Goal: Contribute content: Contribute content

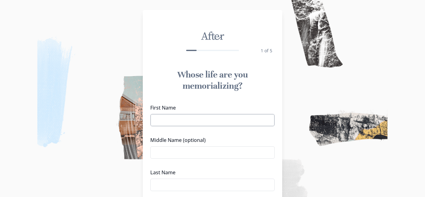
click at [182, 121] on input "First Name" at bounding box center [212, 120] width 125 height 12
type input "[PERSON_NAME]"
click at [202, 152] on input "Middle Name (optional)" at bounding box center [212, 152] width 125 height 12
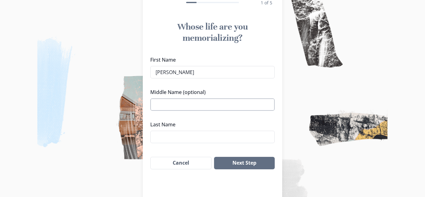
scroll to position [51, 0]
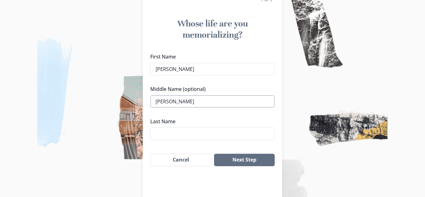
type input "[PERSON_NAME]"
click at [173, 133] on input "Last Name" at bounding box center [212, 134] width 125 height 12
type input "[PERSON_NAME]"
click at [251, 161] on button "Next Step" at bounding box center [244, 160] width 61 height 12
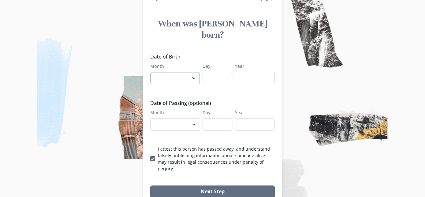
click at [190, 72] on select "January February March April May June July August September October November De…" at bounding box center [175, 78] width 50 height 12
select select "12"
click at [150, 72] on select "January February March April May June July August September October November De…" at bounding box center [175, 78] width 50 height 12
click at [214, 72] on input "Day" at bounding box center [218, 78] width 30 height 12
type input "30"
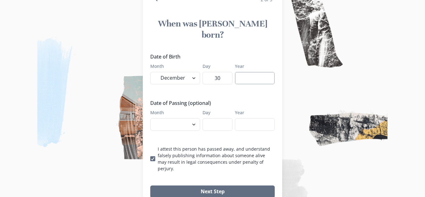
click at [255, 72] on input "Year" at bounding box center [255, 78] width 40 height 12
type input "1940"
click at [175, 118] on select "January February March April May June July August September October November De…" at bounding box center [175, 124] width 50 height 12
select select "10"
click at [150, 118] on select "January February March April May June July August September October November De…" at bounding box center [175, 124] width 50 height 12
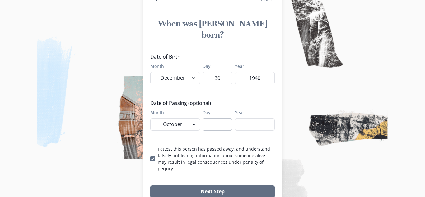
click at [213, 118] on input "Day" at bounding box center [218, 124] width 30 height 12
type input "12"
click at [250, 109] on label "Year" at bounding box center [253, 112] width 36 height 7
click at [250, 118] on input "Year" at bounding box center [255, 124] width 40 height 12
type input "2025"
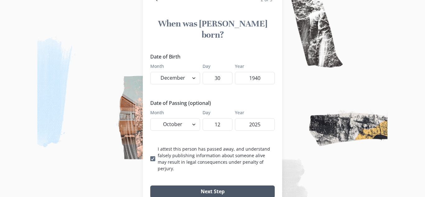
click at [229, 186] on button "Next Step" at bounding box center [212, 192] width 125 height 12
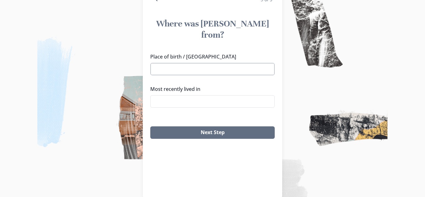
click at [161, 63] on input "Place of birth / [GEOGRAPHIC_DATA]" at bounding box center [212, 69] width 125 height 12
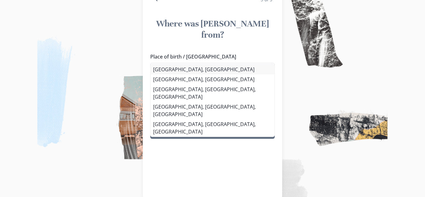
click at [176, 69] on li "[GEOGRAPHIC_DATA], [GEOGRAPHIC_DATA]" at bounding box center [213, 69] width 124 height 10
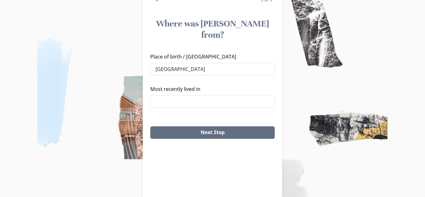
type input "[GEOGRAPHIC_DATA], [GEOGRAPHIC_DATA]"
click at [188, 95] on input "Most recently lived in" at bounding box center [212, 101] width 125 height 12
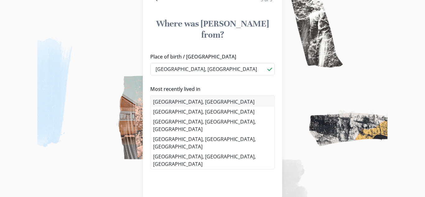
click at [178, 102] on li "[GEOGRAPHIC_DATA], [GEOGRAPHIC_DATA]" at bounding box center [213, 102] width 124 height 10
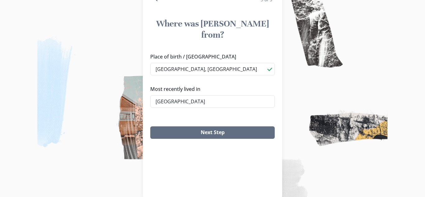
type input "[GEOGRAPHIC_DATA], [GEOGRAPHIC_DATA]"
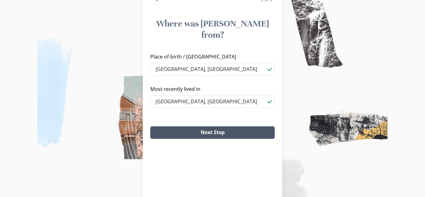
click at [223, 126] on button "Next Step" at bounding box center [212, 132] width 125 height 12
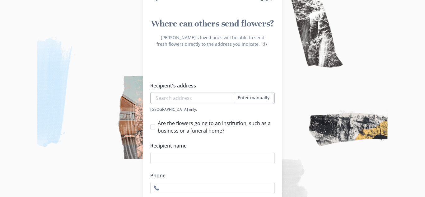
click at [191, 97] on input "Recipient's address" at bounding box center [212, 98] width 125 height 12
type input "[EMAIL_ADDRESS][DOMAIN_NAME]"
click at [154, 126] on span at bounding box center [152, 127] width 5 height 5
click at [150, 127] on input "Are the flowers going to an institution, such as a business or a funeral home?" at bounding box center [150, 127] width 0 height 0
checkbox input "true"
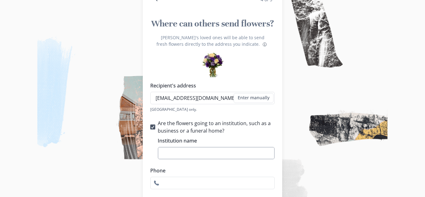
click at [181, 151] on input "Institution name" at bounding box center [216, 153] width 117 height 12
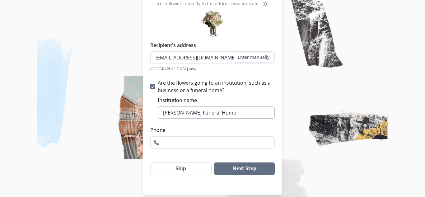
scroll to position [93, 0]
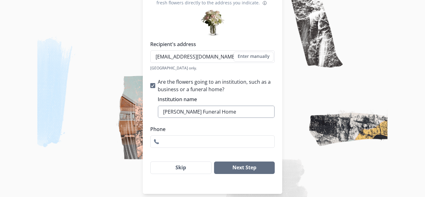
type input "[PERSON_NAME] Funeral Home"
click at [182, 143] on input "Phone" at bounding box center [212, 141] width 125 height 12
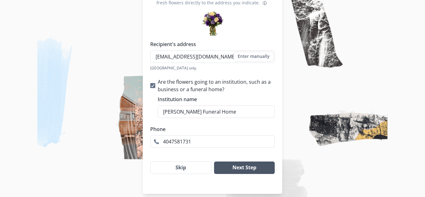
type input "4047581731"
click at [251, 169] on button "Next Step" at bounding box center [244, 168] width 61 height 12
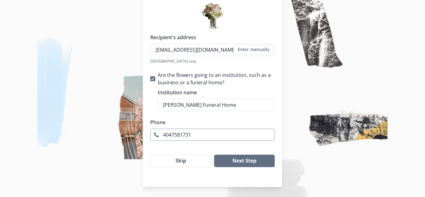
click at [216, 135] on input "4047581731" at bounding box center [212, 135] width 125 height 12
click at [231, 163] on button "Next Step" at bounding box center [244, 161] width 61 height 12
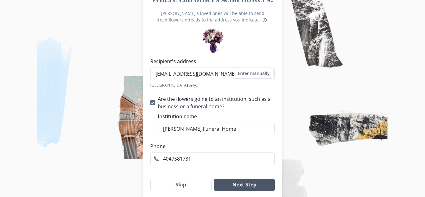
scroll to position [72, 0]
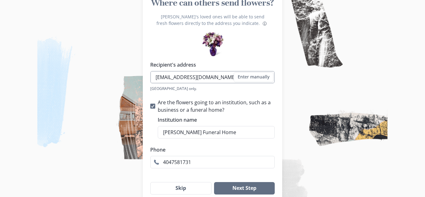
click at [218, 75] on input "[EMAIL_ADDRESS][DOMAIN_NAME]" at bounding box center [212, 77] width 125 height 12
type input "m"
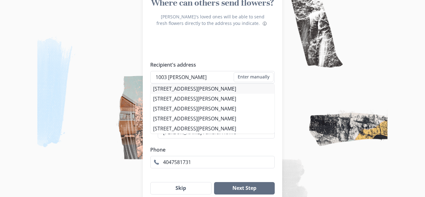
click at [237, 93] on li "[STREET_ADDRESS][PERSON_NAME]" at bounding box center [213, 89] width 124 height 10
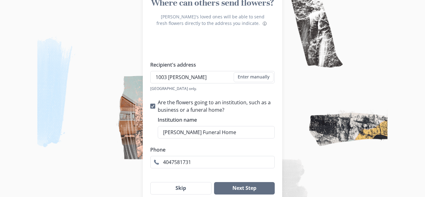
type input "[STREET_ADDRESS][PERSON_NAME]"
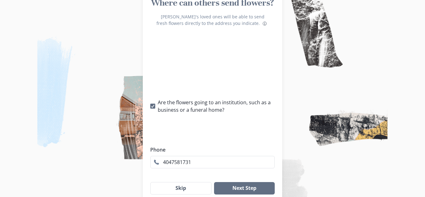
type input "1"
checkbox input "false"
select select "GA"
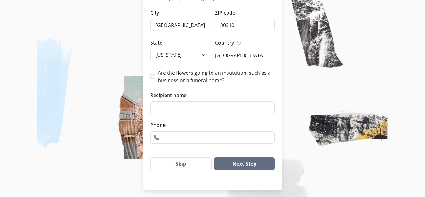
scroll to position [194, 0]
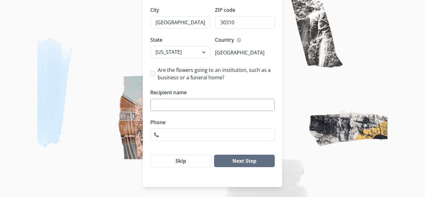
click at [162, 104] on input "Recipient name" at bounding box center [212, 105] width 125 height 12
type input "[PERSON_NAME]"
click at [154, 75] on span at bounding box center [152, 73] width 5 height 5
click at [150, 74] on input "Are the flowers going to an institution, such as a business or a funeral home?" at bounding box center [150, 74] width 0 height 0
checkbox input "true"
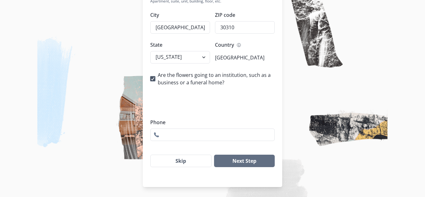
scroll to position [189, 0]
click at [169, 104] on input "Institution name" at bounding box center [216, 105] width 117 height 12
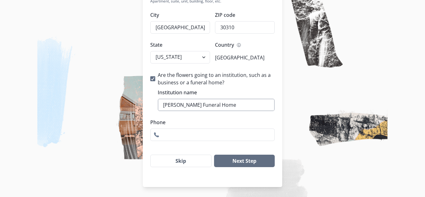
type input "[PERSON_NAME] Funeral Home"
click at [173, 138] on input "Phone" at bounding box center [212, 135] width 125 height 12
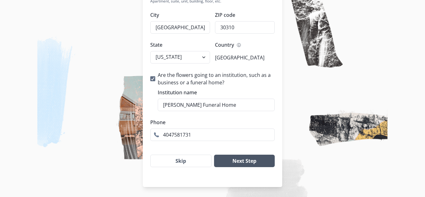
type input "4047581731"
click at [245, 161] on button "Next Step" at bounding box center [244, 161] width 61 height 12
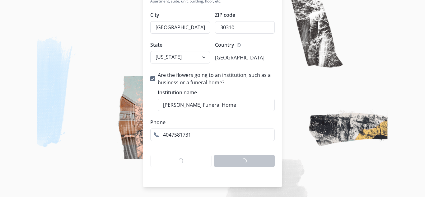
scroll to position [62, 0]
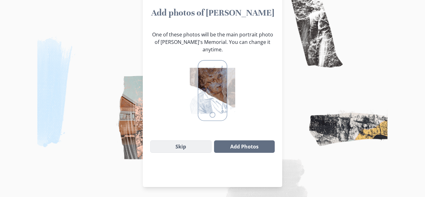
click at [181, 140] on button "Skip" at bounding box center [180, 146] width 61 height 12
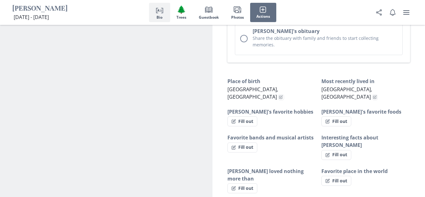
scroll to position [368, 0]
click at [252, 116] on button "Fill out" at bounding box center [243, 121] width 30 height 10
select select "[PERSON_NAME]'s favorite hobbies"
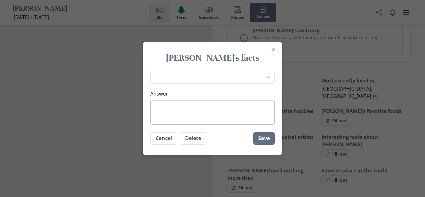
click at [179, 107] on textarea "Answer" at bounding box center [212, 112] width 125 height 25
type textarea "B"
type textarea "x"
type textarea "Bi"
type textarea "x"
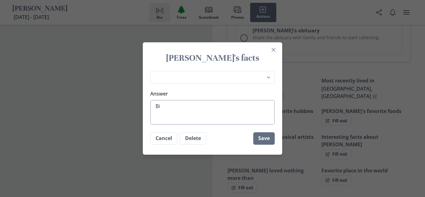
type textarea "Bin"
type textarea "x"
type textarea "Bing"
type textarea "x"
type textarea "Bingo"
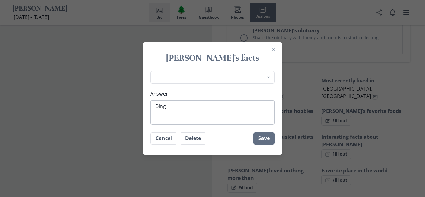
type textarea "x"
type textarea "Bingo"
click at [268, 141] on button "Save" at bounding box center [264, 138] width 21 height 12
type textarea "x"
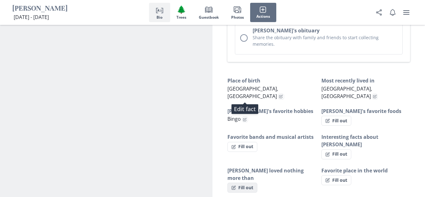
click at [248, 183] on button "Fill out" at bounding box center [243, 188] width 30 height 10
select select "[PERSON_NAME] loved nothing more than"
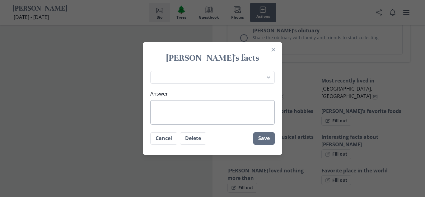
click at [183, 109] on textarea "Answer" at bounding box center [212, 112] width 125 height 25
type textarea "x"
type textarea "P"
type textarea "x"
type textarea "Pl"
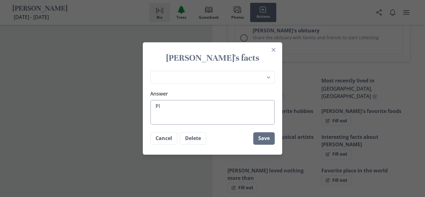
type textarea "x"
type textarea "Pla"
type textarea "x"
type textarea "Play"
type textarea "x"
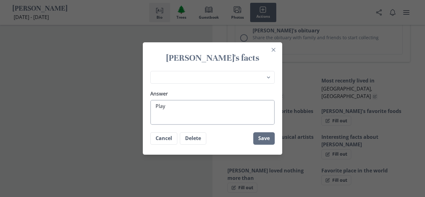
type textarea "Playi"
type textarea "x"
type textarea "Playin"
type textarea "x"
type textarea "Playing"
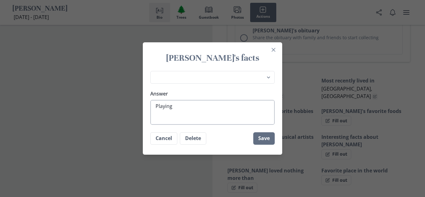
type textarea "x"
type textarea "Playing"
type textarea "x"
type textarea "Playing c"
type textarea "x"
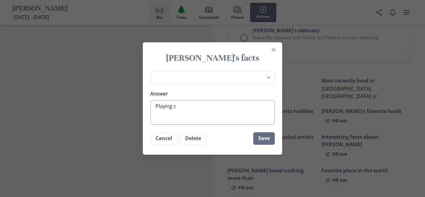
type textarea "Playing ca"
type textarea "x"
type textarea "Playing car"
type textarea "x"
type textarea "Playing card"
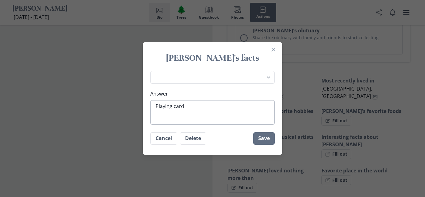
type textarea "x"
type textarea "Playing cards"
type textarea "x"
type textarea "Playing cards"
type textarea "x"
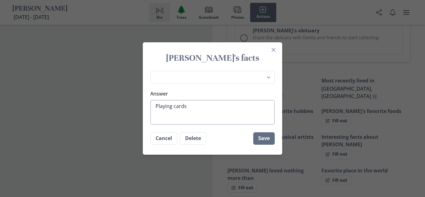
type textarea "Playing cards a"
type textarea "x"
type textarea "Playing cards an"
type textarea "x"
type textarea "Playing cards and"
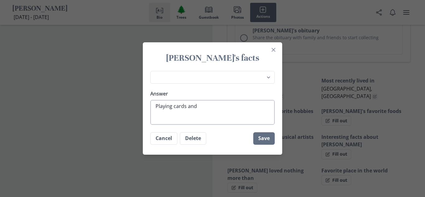
type textarea "x"
type textarea "Playing cards and"
type textarea "x"
type textarea "Playing cards and B"
type textarea "x"
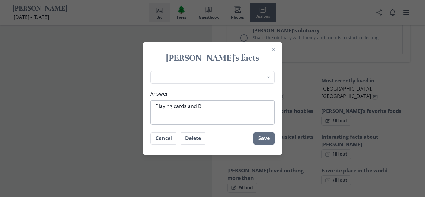
type textarea "Playing cards and Bi"
type textarea "x"
type textarea "Playing cards and Bin"
type textarea "x"
type textarea "Playing cards and Bing"
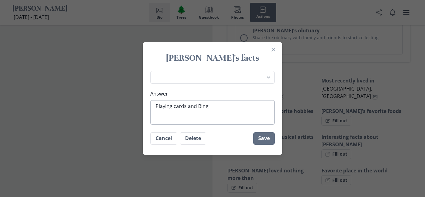
type textarea "x"
type textarea "Playing cards and Bingo"
click at [263, 144] on button "Save" at bounding box center [264, 138] width 21 height 12
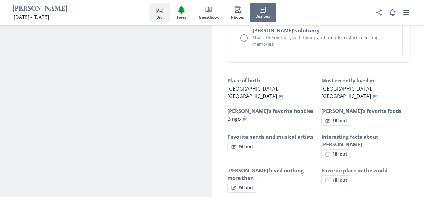
type textarea "x"
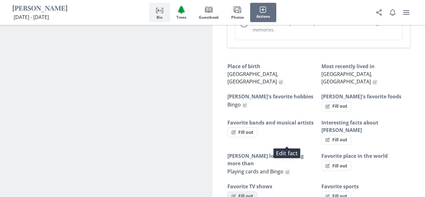
click at [249, 192] on button "Fill out" at bounding box center [243, 197] width 30 height 10
select select "Favorite TV shows"
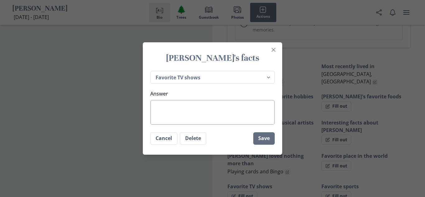
click at [169, 107] on textarea "Answer" at bounding box center [212, 112] width 125 height 25
type textarea "x"
type textarea "W"
type textarea "x"
type textarea "WW"
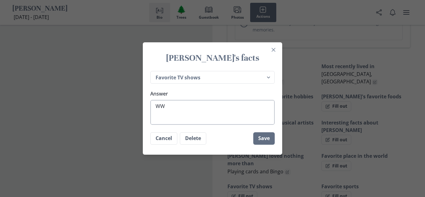
type textarea "x"
type textarea "WWE"
type textarea "x"
type textarea "WWE"
type textarea "x"
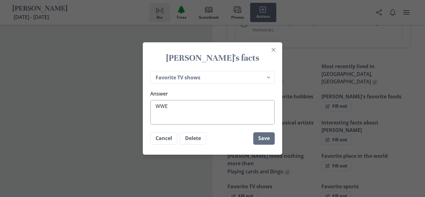
type textarea "WWE a"
type textarea "x"
type textarea "WWE an"
type textarea "x"
type textarea "WWE and"
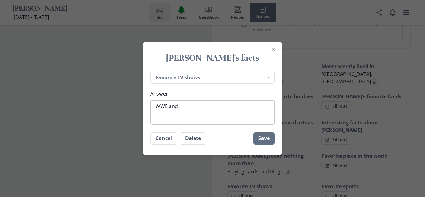
type textarea "x"
type textarea "WWE and"
type textarea "x"
type textarea "WWE and W"
type textarea "x"
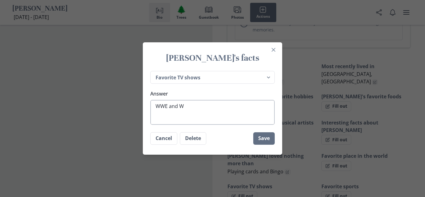
type textarea "WWE and We"
type textarea "x"
type textarea "WWE and [PERSON_NAME]"
type textarea "x"
type textarea "WWE and [PERSON_NAME]"
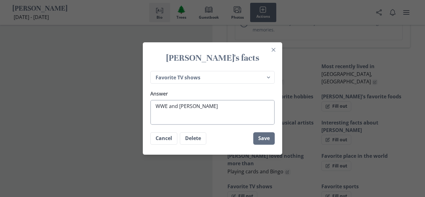
type textarea "x"
type textarea "WWE and [PERSON_NAME]"
type textarea "x"
type textarea "WWE and [PERSON_NAME]"
type textarea "x"
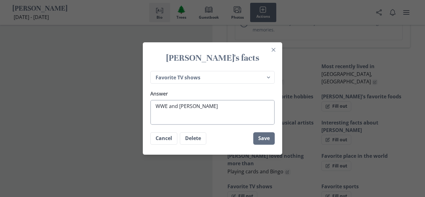
type textarea "WWE and Western"
type textarea "x"
type textarea "WWE and Western"
type textarea "x"
type textarea "WWE and Western m"
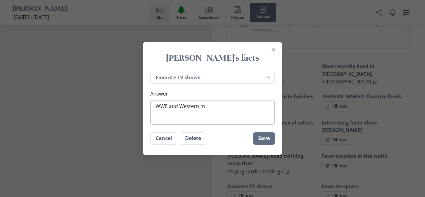
type textarea "x"
type textarea "WWE and Western mo"
type textarea "x"
type textarea "WWE and Western mov"
type textarea "x"
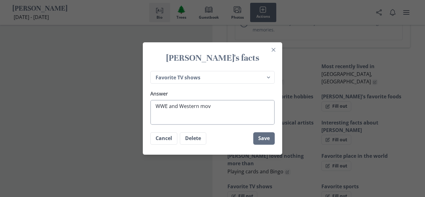
type textarea "WWE and Western movi"
type textarea "x"
type textarea "WWE and Western movie"
type textarea "x"
type textarea "WWE and Western movies"
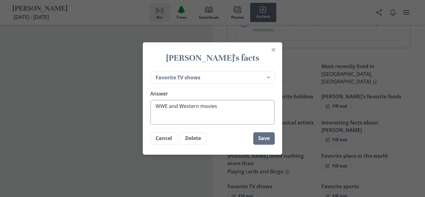
click at [204, 107] on textarea "WWE and Western movies" at bounding box center [212, 112] width 125 height 25
type textarea "x"
type textarea "WWE and Western ovies"
type textarea "x"
type textarea "WWE and Western Movies"
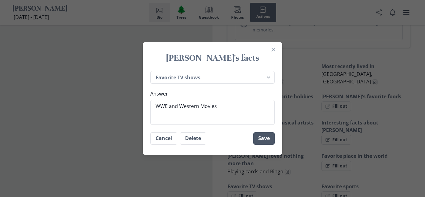
click at [264, 143] on button "Save" at bounding box center [264, 138] width 21 height 12
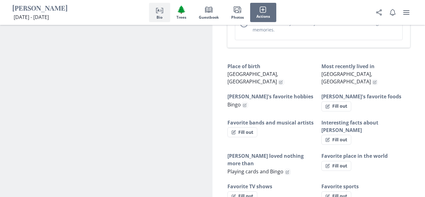
type textarea "x"
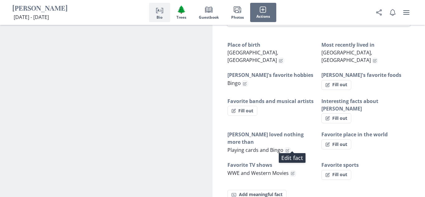
scroll to position [389, 0]
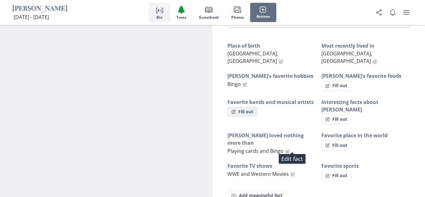
click at [252, 107] on button "Fill out" at bounding box center [243, 112] width 30 height 10
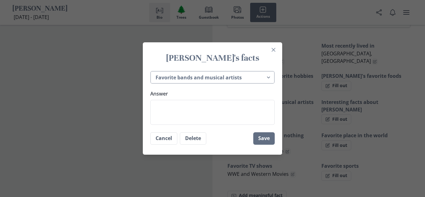
click at [263, 79] on select "Place of birth Most recently lived in [PERSON_NAME]'s favorite hobbies [PERSON_…" at bounding box center [212, 77] width 125 height 13
select select "Favorite ice cream flavor"
click at [150, 71] on select "Place of birth Most recently lived in [PERSON_NAME]'s favorite hobbies [PERSON_…" at bounding box center [212, 77] width 125 height 13
click at [182, 107] on textarea "Answer" at bounding box center [212, 112] width 125 height 25
type textarea "x"
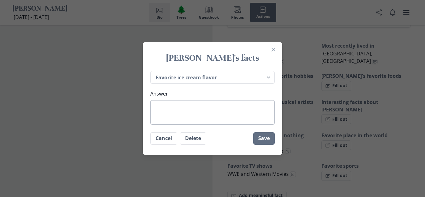
type textarea "C"
type textarea "x"
type textarea "Ch"
type textarea "x"
type textarea "Cho"
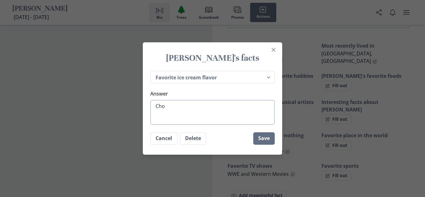
type textarea "x"
type textarea "Choc"
type textarea "x"
type textarea "Choca"
type textarea "x"
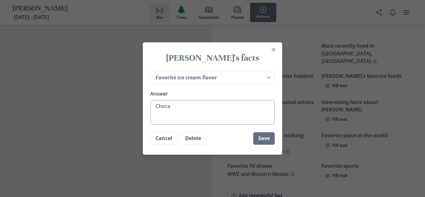
type textarea "Chocal"
type textarea "x"
type textarea "Chocala"
type textarea "x"
type textarea "Chocalat"
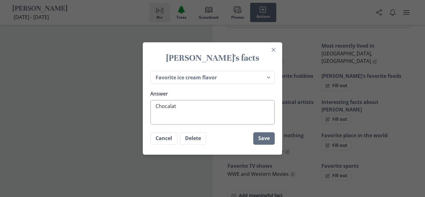
type textarea "x"
type textarea "Chocalate"
click at [173, 107] on textarea "Chocalate" at bounding box center [212, 112] width 125 height 25
click at [169, 108] on textarea "Chocalate" at bounding box center [212, 112] width 125 height 25
click at [170, 110] on textarea "Chocalate" at bounding box center [212, 112] width 125 height 25
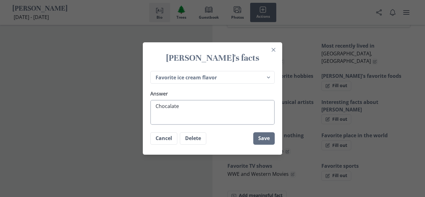
drag, startPoint x: 170, startPoint y: 110, endPoint x: 165, endPoint y: 100, distance: 10.9
click at [165, 100] on textarea "Chocalate" at bounding box center [212, 112] width 125 height 25
type textarea "x"
type textarea "Cholate"
type textarea "x"
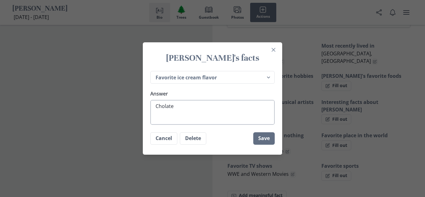
type textarea "Choclate"
type textarea "x"
type textarea "Chocolate"
click at [261, 134] on button "Save" at bounding box center [264, 138] width 21 height 12
type textarea "x"
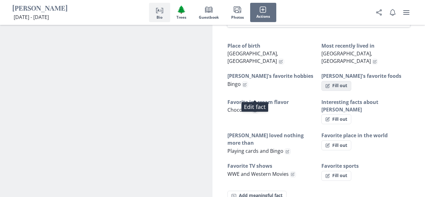
click at [343, 81] on button "Fill out" at bounding box center [337, 86] width 30 height 10
select select "[PERSON_NAME]'s favorite foods"
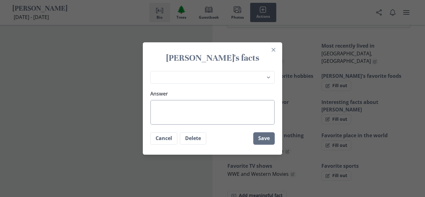
click at [196, 107] on textarea "Answer" at bounding box center [212, 112] width 125 height 25
type textarea "x"
type textarea "C"
type textarea "x"
type textarea "Ch"
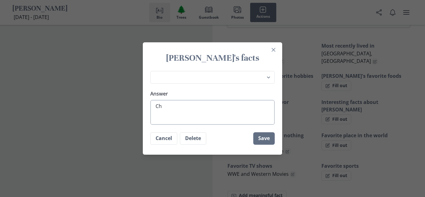
type textarea "x"
type textarea "Cho"
type textarea "x"
type textarea "Choc"
type textarea "x"
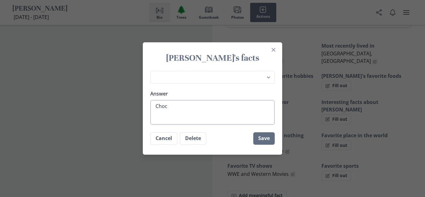
type textarea "Choco"
type textarea "x"
type textarea "Chocol"
type textarea "x"
type textarea "Chocola"
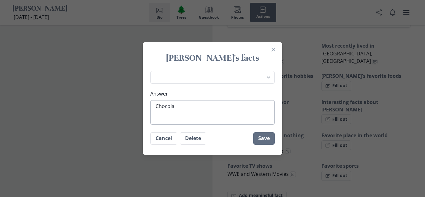
type textarea "x"
type textarea "Chocolat"
type textarea "x"
type textarea "Chocolate"
type textarea "x"
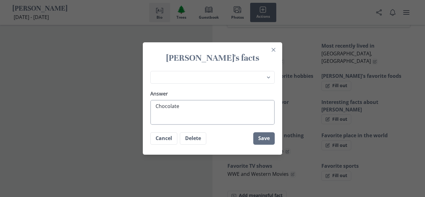
type textarea "Chocolate"
type textarea "x"
type textarea "Chocolate C"
type textarea "x"
type textarea "Chocolate Ca"
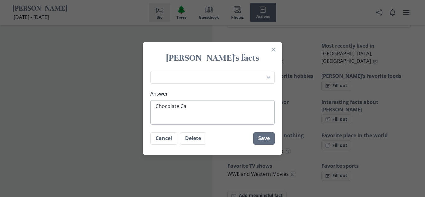
type textarea "x"
type textarea "Chocolate Cak"
type textarea "x"
type textarea "Chocolate Cake"
click at [263, 140] on button "Save" at bounding box center [264, 138] width 21 height 12
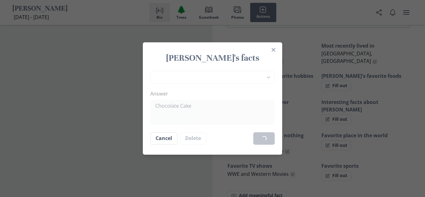
type textarea "x"
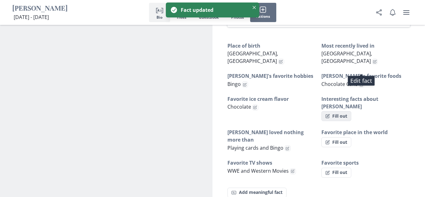
click at [339, 111] on button "Fill out" at bounding box center [337, 116] width 30 height 10
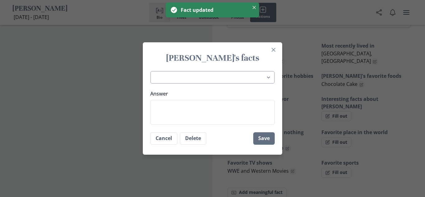
click at [250, 77] on select "Place of birth Most recently lived in [PERSON_NAME]'s favorite hobbies [PERSON_…" at bounding box center [212, 77] width 125 height 13
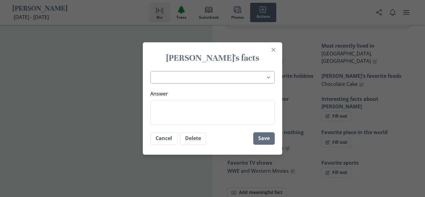
select select "[PERSON_NAME]'s children"
click at [150, 71] on select "Place of birth Most recently lived in [PERSON_NAME]'s favorite hobbies [PERSON_…" at bounding box center [212, 77] width 125 height 13
click at [209, 109] on textarea "Answer" at bounding box center [212, 112] width 125 height 25
type textarea "x"
type textarea "J"
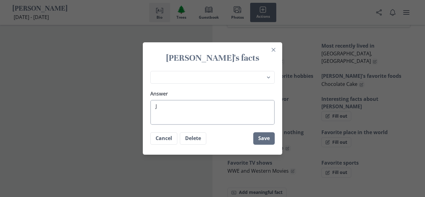
type textarea "x"
type textarea "Jo"
type textarea "x"
type textarea "Joh"
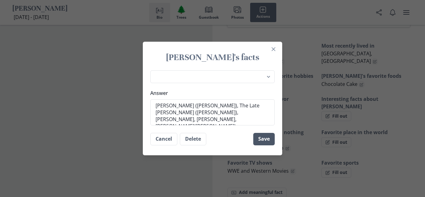
click at [261, 142] on button "Save" at bounding box center [264, 139] width 21 height 12
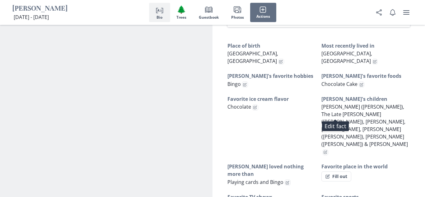
click at [364, 118] on p "[PERSON_NAME] ([PERSON_NAME]), The Late [PERSON_NAME] ([PERSON_NAME]), [PERSON_…" at bounding box center [366, 129] width 89 height 52
click at [328, 150] on icon "Edit fact" at bounding box center [326, 152] width 4 height 4
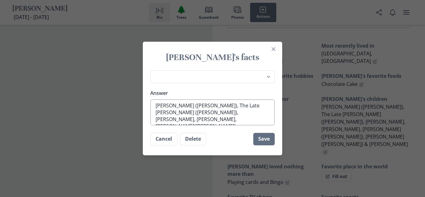
click at [170, 112] on textarea "[PERSON_NAME] ([PERSON_NAME]), The Late [PERSON_NAME] ([PERSON_NAME]), [PERSON_…" at bounding box center [212, 112] width 125 height 26
click at [263, 138] on button "Save" at bounding box center [264, 139] width 21 height 12
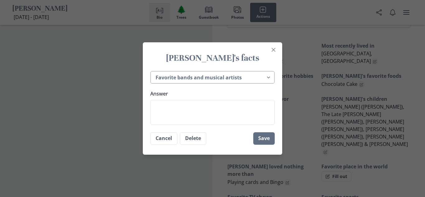
click at [268, 79] on select "Place of birth Most recently lived in [PERSON_NAME]'s favorite hobbies [PERSON_…" at bounding box center [212, 77] width 125 height 13
click at [259, 58] on h1 "[PERSON_NAME]'s facts" at bounding box center [212, 57] width 125 height 11
click at [266, 77] on select "Place of birth Most recently lived in [PERSON_NAME]'s favorite hobbies [PERSON_…" at bounding box center [212, 77] width 125 height 13
click at [150, 71] on select "Place of birth Most recently lived in [PERSON_NAME]'s favorite hobbies [PERSON_…" at bounding box center [212, 77] width 125 height 13
click at [230, 78] on select "Place of birth Most recently lived in [PERSON_NAME]'s favorite hobbies [PERSON_…" at bounding box center [212, 77] width 125 height 13
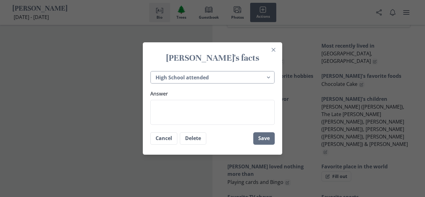
click at [150, 71] on select "Place of birth Most recently lived in [PERSON_NAME]'s favorite hobbies [PERSON_…" at bounding box center [212, 77] width 125 height 13
click at [200, 114] on textarea "Answer" at bounding box center [212, 112] width 125 height 25
click at [259, 132] on button "Save" at bounding box center [264, 138] width 21 height 12
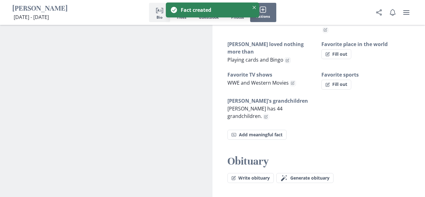
scroll to position [512, 0]
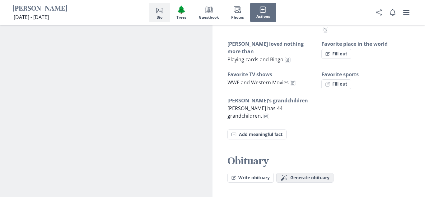
click at [314, 175] on span "Generate obituary" at bounding box center [310, 177] width 39 height 5
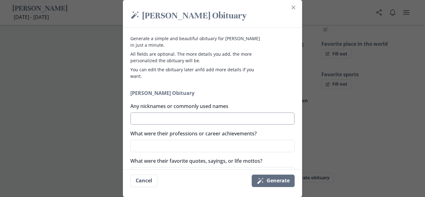
click at [203, 118] on textarea "Any nicknames or commonly used names" at bounding box center [213, 118] width 164 height 12
click at [170, 146] on textarea "What were their professions or career achievements?" at bounding box center [213, 146] width 164 height 12
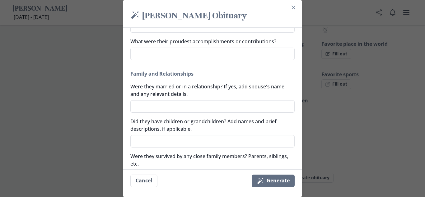
scroll to position [149, 0]
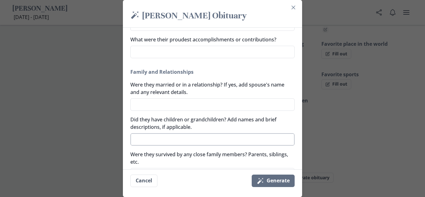
click at [177, 141] on textarea "Did they have children or grandchildren? Add names and brief descriptions, if a…" at bounding box center [213, 139] width 164 height 12
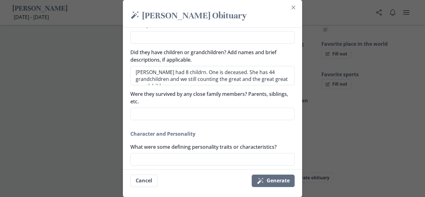
scroll to position [231, 0]
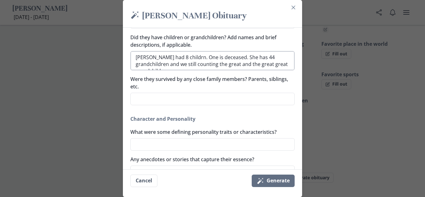
click at [180, 57] on textarea "[PERSON_NAME] had 8 childrn. One is deceased. She has 44 grandchildren and we s…" at bounding box center [213, 60] width 164 height 19
click at [280, 64] on textarea "[PERSON_NAME] had 8 children. One is deceased. She has 44 grandchildren and we …" at bounding box center [213, 60] width 164 height 19
click at [140, 102] on textarea "Were they survived by any close family members? Parents, siblings, etc." at bounding box center [213, 99] width 164 height 12
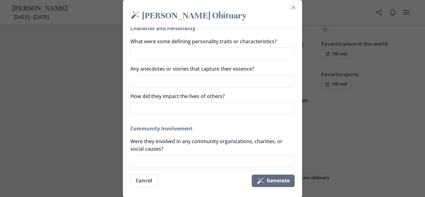
scroll to position [331, 0]
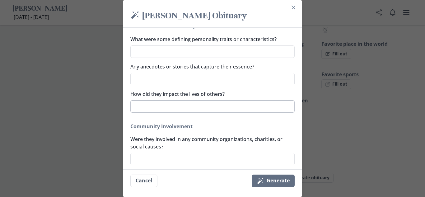
click at [205, 109] on textarea "How did they impact the lives of others?" at bounding box center [213, 106] width 164 height 12
click at [223, 106] on textarea "Always kept it real. Being honest was her strength" at bounding box center [213, 106] width 164 height 12
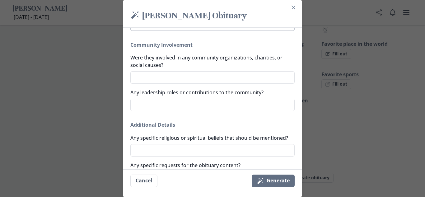
scroll to position [413, 0]
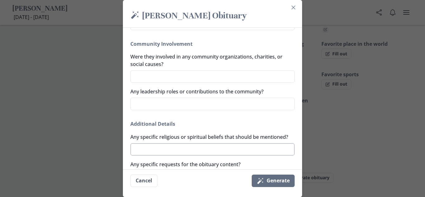
click at [201, 146] on textarea "Any specific religious or spiritual beliefs that should be mentioned?" at bounding box center [213, 149] width 164 height 12
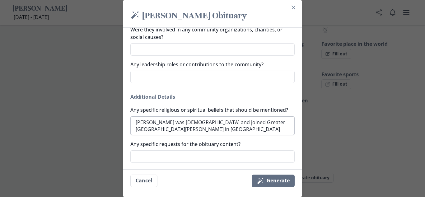
scroll to position [463, 0]
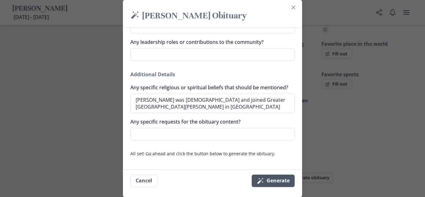
click at [272, 182] on button "Magic wand Generate" at bounding box center [273, 181] width 43 height 12
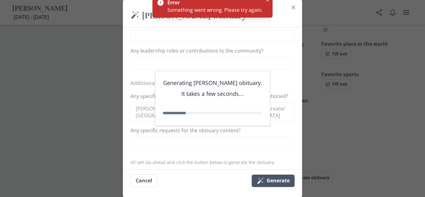
scroll to position [460, 0]
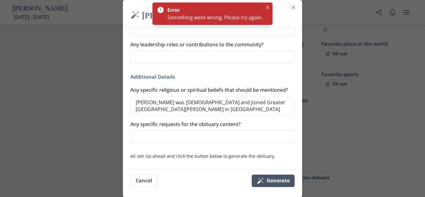
click at [267, 183] on button "Magic wand Generate" at bounding box center [273, 181] width 43 height 12
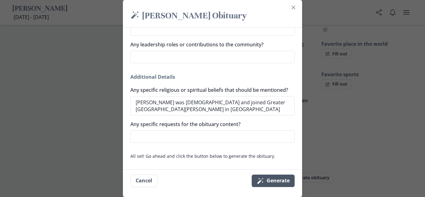
click at [276, 183] on button "Magic wand Generate" at bounding box center [273, 181] width 43 height 12
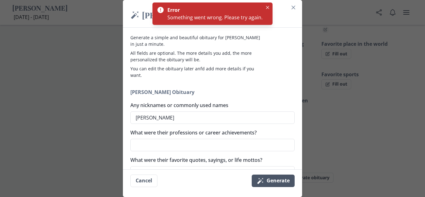
scroll to position [0, 0]
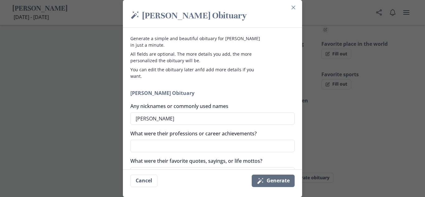
click at [352, 63] on div "Magic wand [PERSON_NAME] Obituary Generate a simple and beautiful obituary for …" at bounding box center [212, 98] width 425 height 197
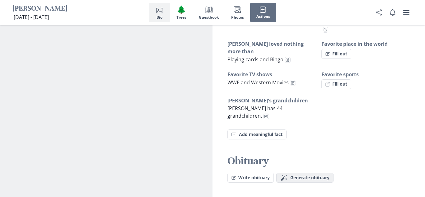
click at [318, 175] on span "Generate obituary" at bounding box center [310, 177] width 39 height 5
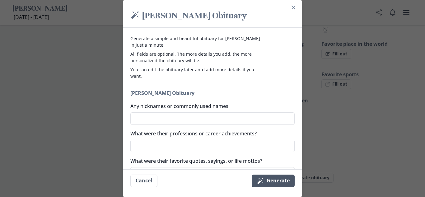
click at [282, 183] on button "Magic wand Generate" at bounding box center [273, 181] width 43 height 12
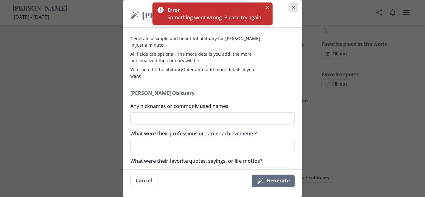
click at [291, 8] on button "Close" at bounding box center [294, 7] width 10 height 10
